Goal: Task Accomplishment & Management: Use online tool/utility

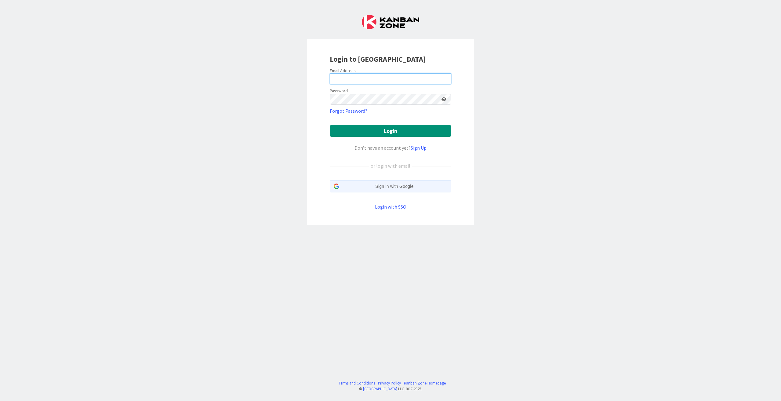
type input "[PERSON_NAME][EMAIL_ADDRESS][DOMAIN_NAME]"
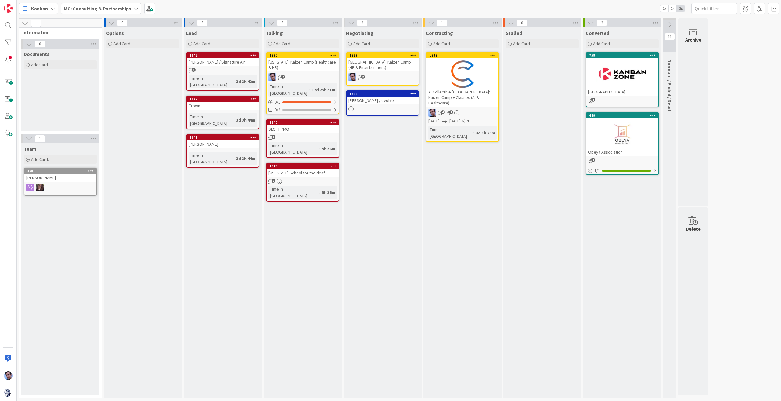
click at [125, 3] on div "MC: Consulting & Partnerships" at bounding box center [101, 8] width 80 height 11
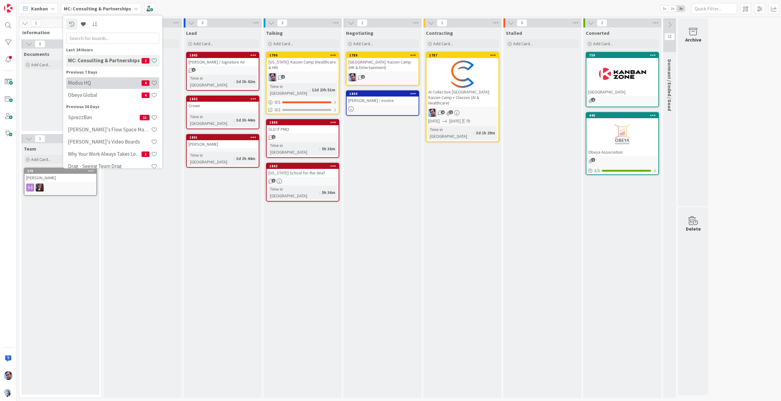
click at [113, 84] on h4 "Modus HQ" at bounding box center [105, 83] width 74 height 6
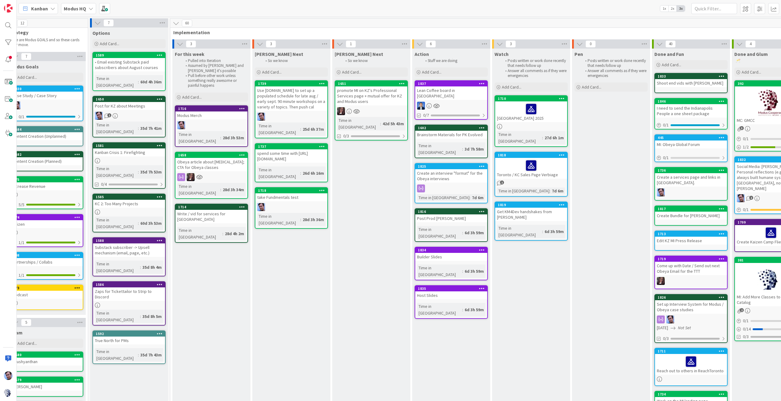
scroll to position [0, 19]
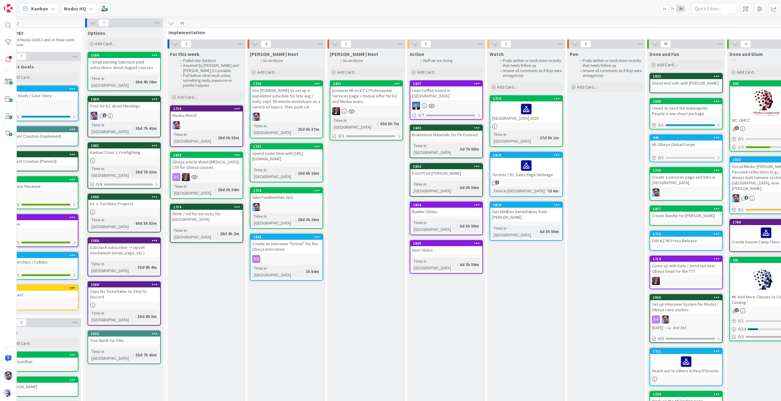
click at [530, 208] on div "Get KM4Dev handshakes from [PERSON_NAME]" at bounding box center [526, 214] width 72 height 13
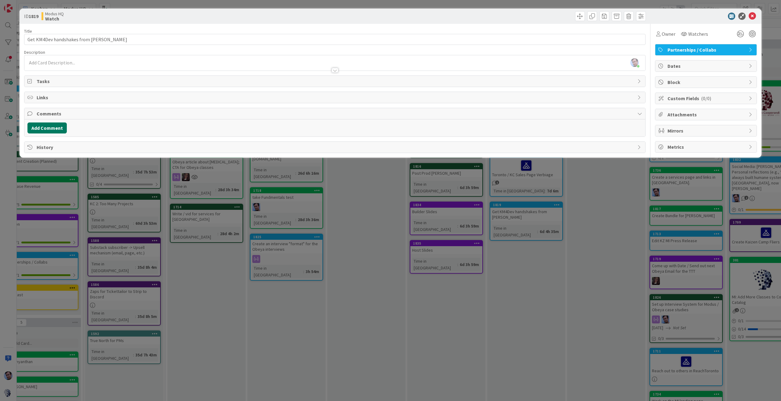
click at [49, 126] on button "Add Comment" at bounding box center [46, 127] width 39 height 11
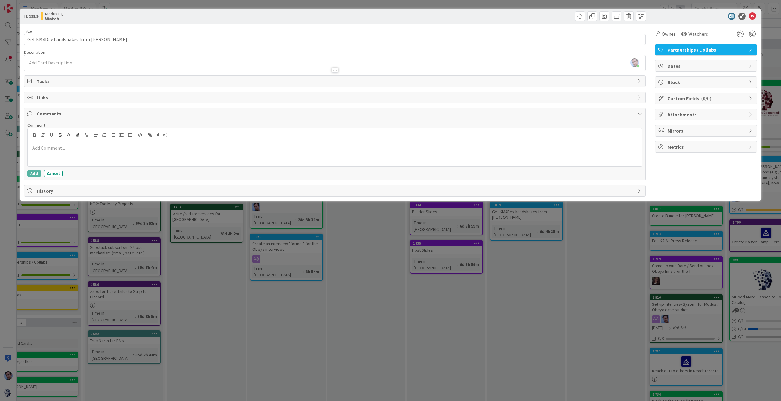
click at [54, 79] on span "Tasks" at bounding box center [336, 81] width 598 height 7
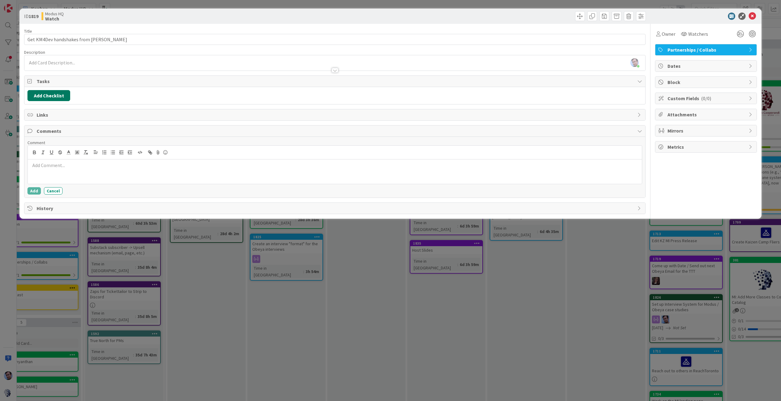
click at [47, 96] on button "Add Checklist" at bounding box center [48, 95] width 43 height 11
type input "[PERSON_NAME] and [PERSON_NAME]"
click at [40, 139] on button "Add" at bounding box center [39, 138] width 16 height 11
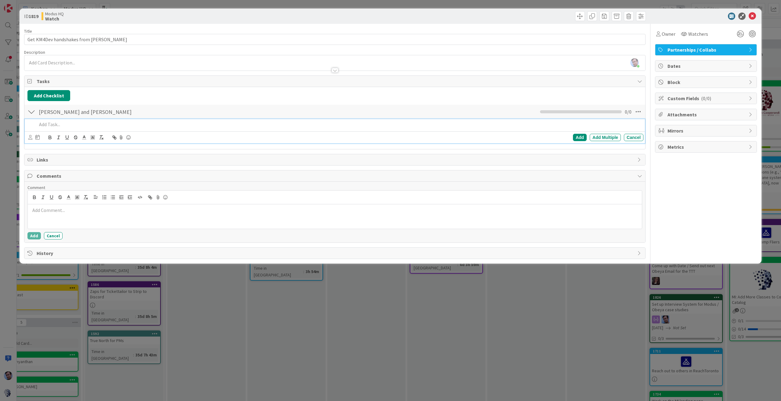
click at [55, 124] on p at bounding box center [339, 124] width 604 height 7
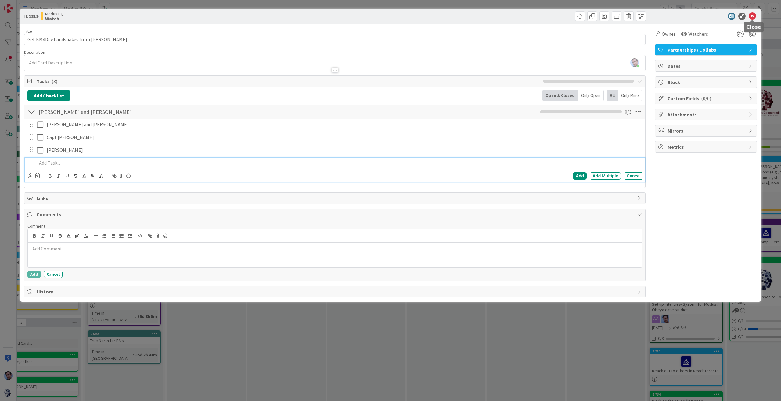
click at [753, 17] on icon at bounding box center [752, 16] width 7 height 7
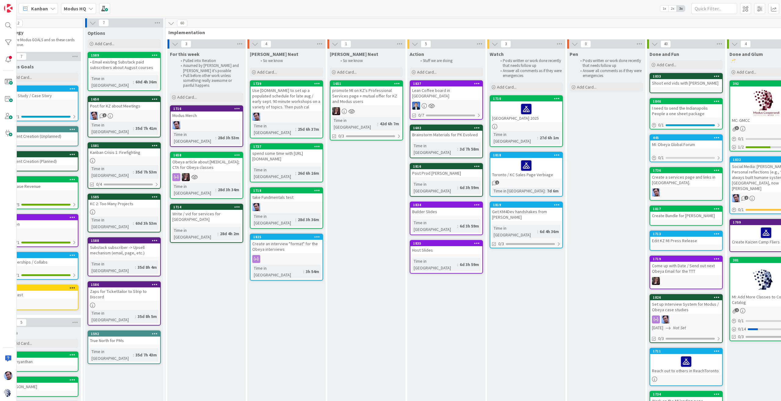
click at [298, 234] on div "1825" at bounding box center [287, 236] width 72 height 5
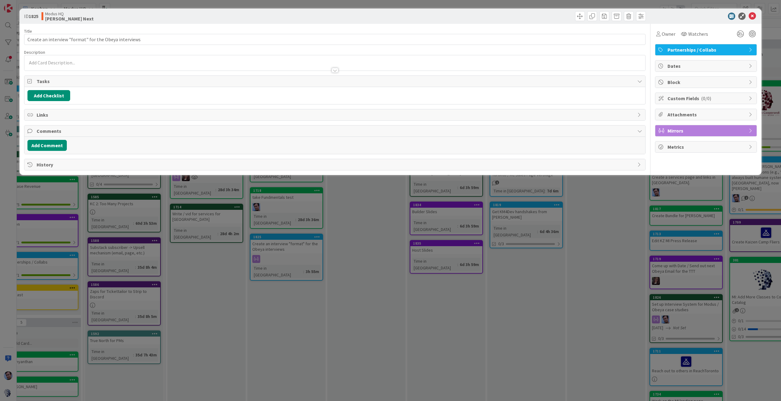
click at [363, 238] on div "ID 1825 Modus HQ [PERSON_NAME] Next Title 53 / 128 Create an interview "format"…" at bounding box center [390, 200] width 781 height 401
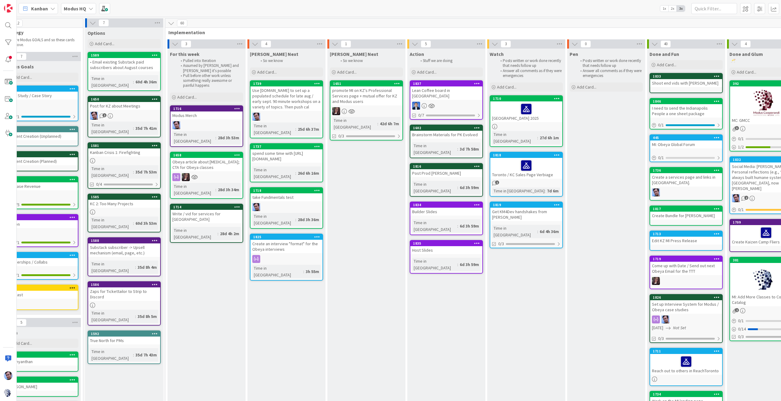
click at [456, 131] on div "Brainstorm Materials for PK Evolved" at bounding box center [447, 135] width 72 height 8
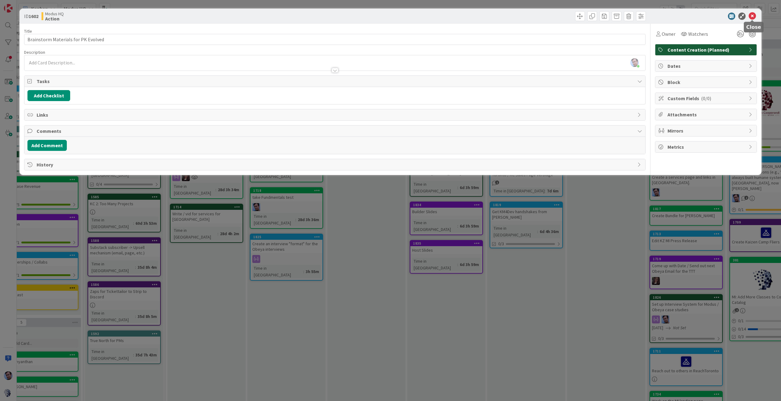
click at [755, 14] on icon at bounding box center [752, 16] width 7 height 7
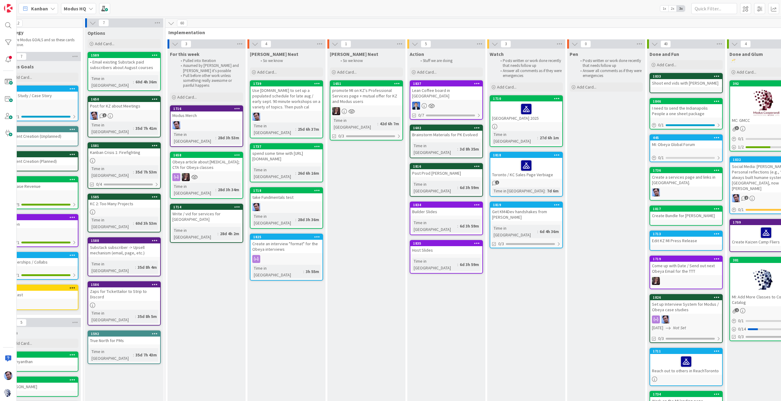
click at [458, 208] on div "Builder Slides" at bounding box center [447, 212] width 72 height 8
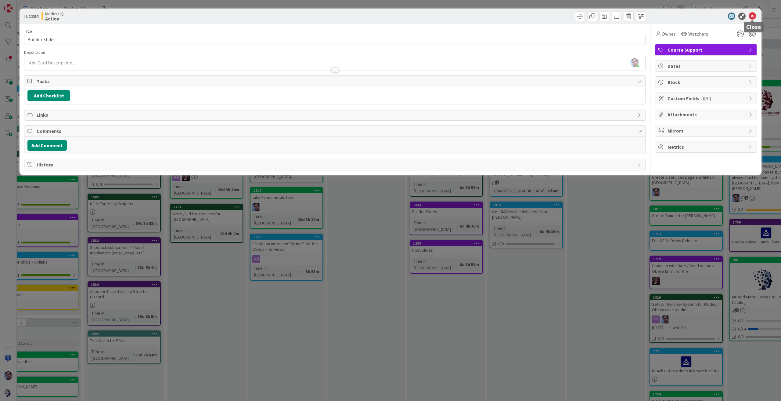
click at [753, 15] on icon at bounding box center [752, 16] width 7 height 7
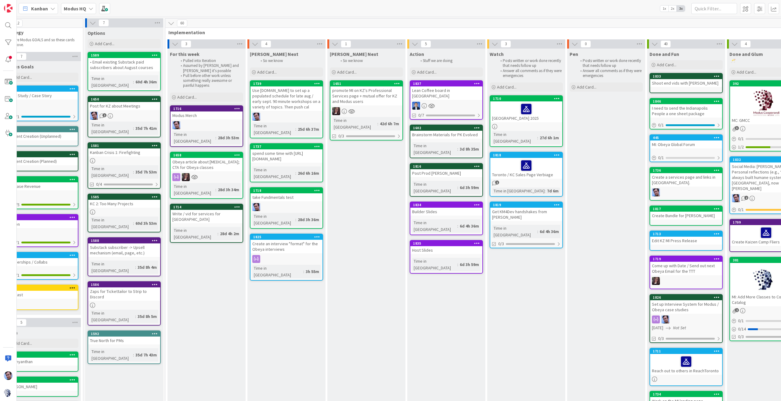
click at [456, 246] on div "Host Slides" at bounding box center [447, 250] width 72 height 8
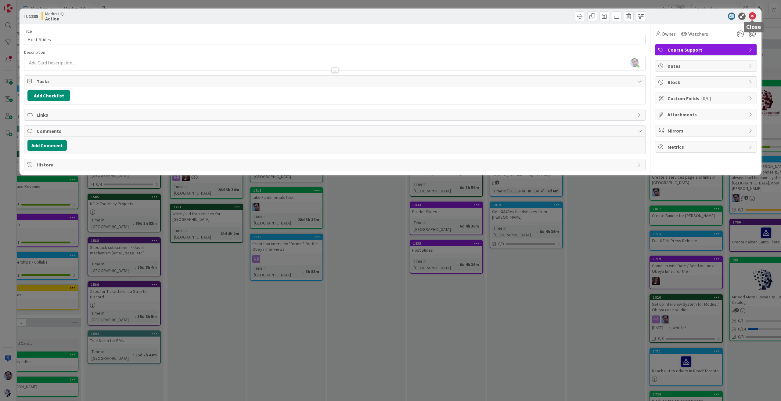
click at [755, 17] on icon at bounding box center [752, 16] width 7 height 7
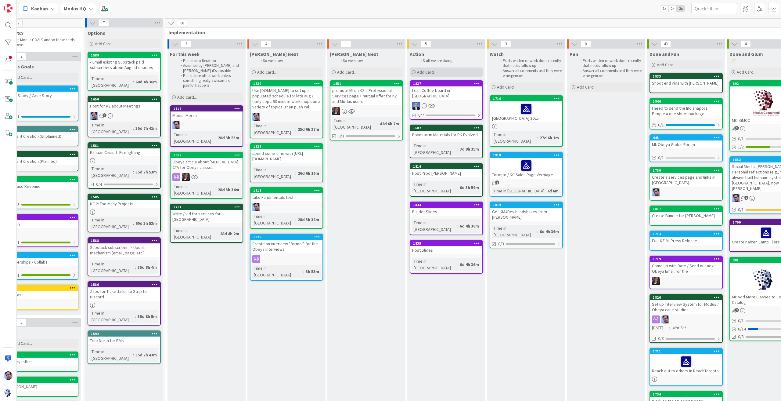
click at [433, 71] on span "Add Card..." at bounding box center [427, 71] width 20 height 5
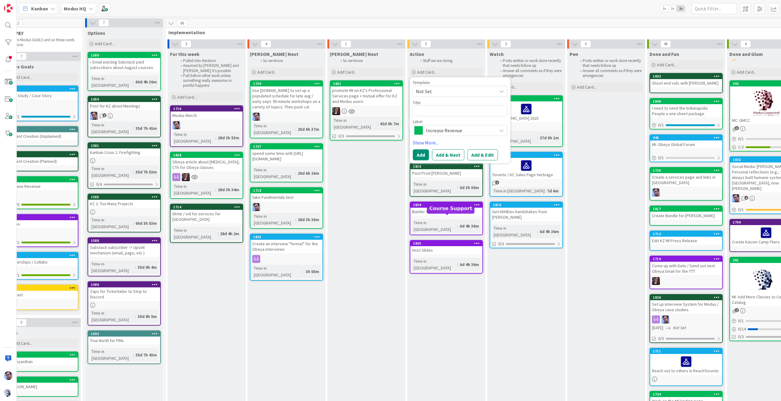
type textarea "x"
type textarea "I"
type textarea "x"
type textarea "In"
type textarea "x"
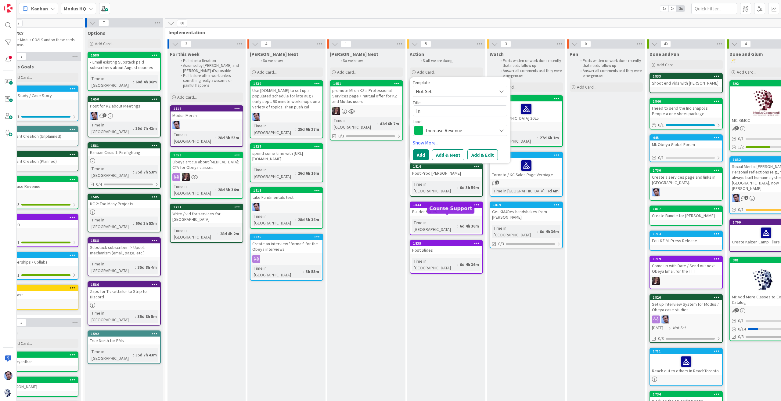
type textarea "Inv"
type textarea "x"
type textarea "Invi"
type textarea "x"
type textarea "Invit"
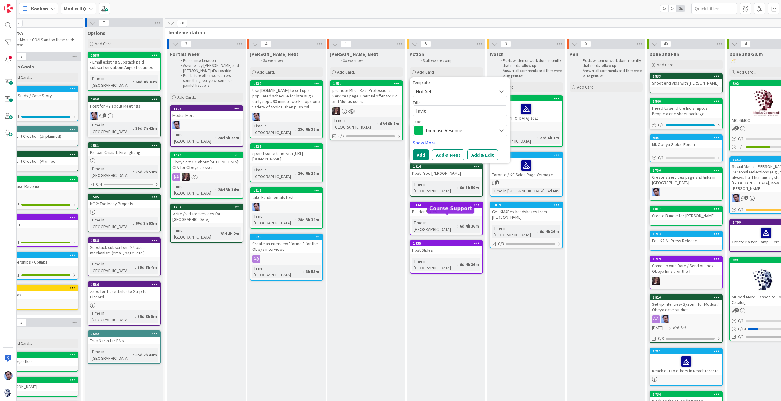
type textarea "x"
type textarea "Invite"
type textarea "x"
type textarea "Invite"
type textarea "x"
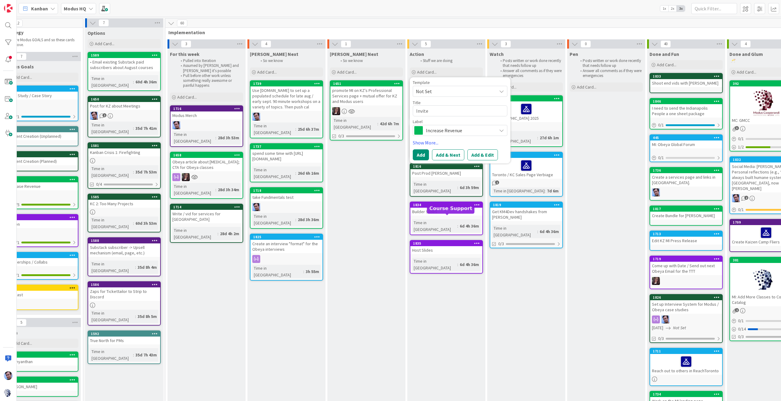
type textarea "Invite p"
type textarea "x"
type textarea "Invite po"
type textarea "x"
type textarea "Invite p"
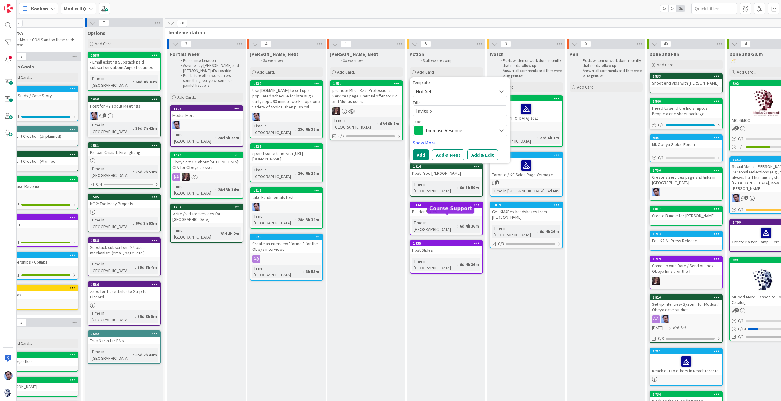
type textarea "x"
type textarea "Invite pp"
click at [395, 177] on div "[PERSON_NAME] Next So we know Add Card... 1651 promote MI on KZ's Professional …" at bounding box center [367, 275] width 78 height 452
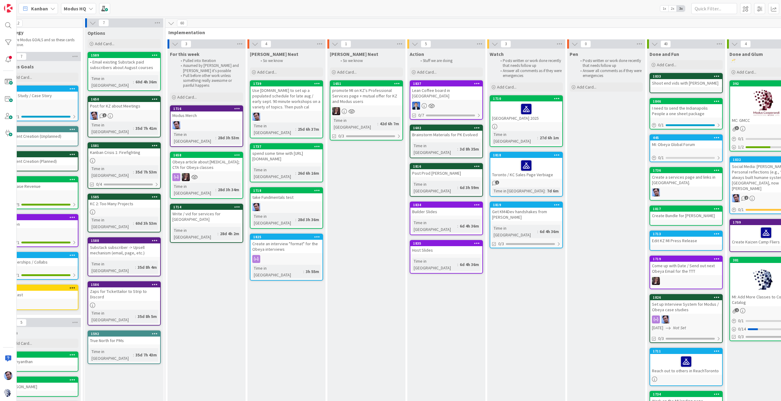
click at [283, 240] on div "Create an interview "format" for the Obeya interviews" at bounding box center [287, 246] width 72 height 13
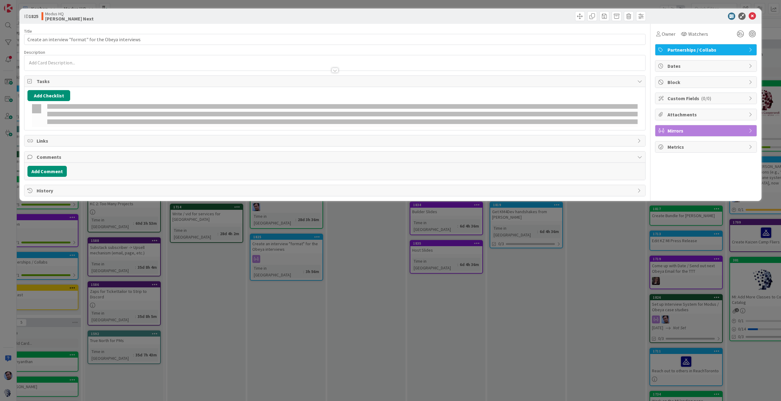
type textarea "x"
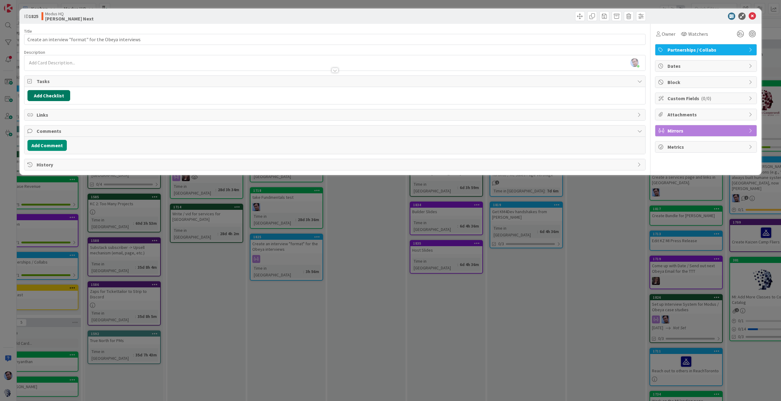
click at [51, 92] on button "Add Checklist" at bounding box center [48, 95] width 43 height 11
type input "People"
click at [38, 139] on button "Add" at bounding box center [39, 138] width 16 height 11
type textarea "x"
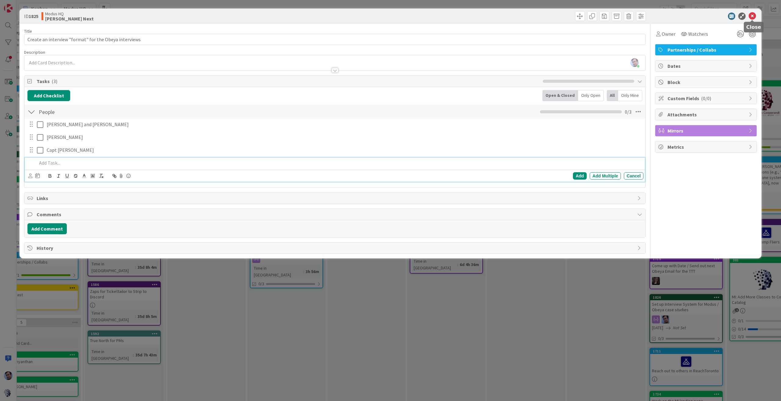
click at [755, 14] on icon at bounding box center [752, 16] width 7 height 7
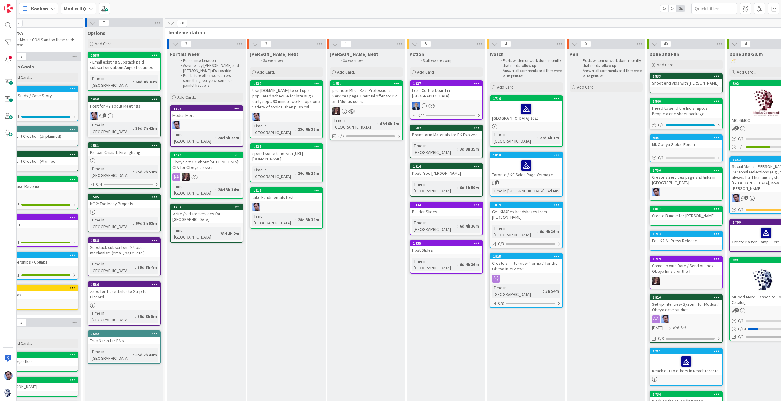
type textarea "x"
